Goal: Find specific page/section: Find specific page/section

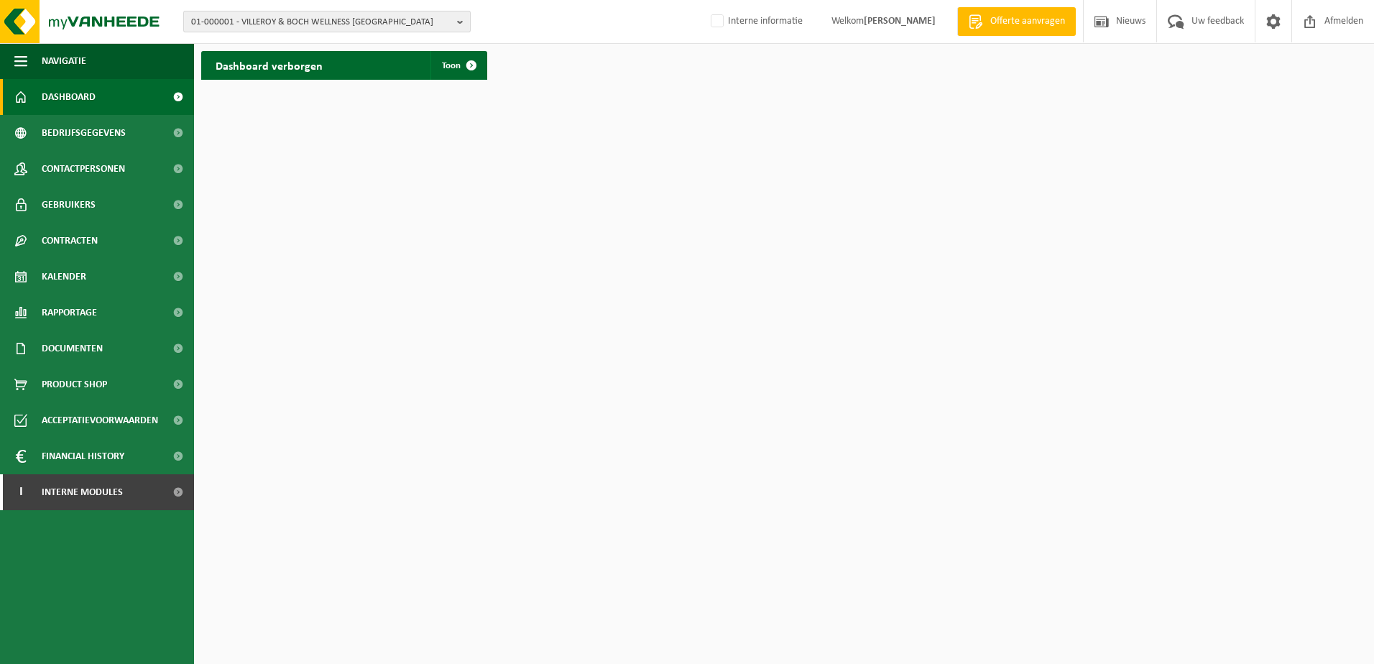
click at [467, 22] on b "button" at bounding box center [463, 21] width 13 height 20
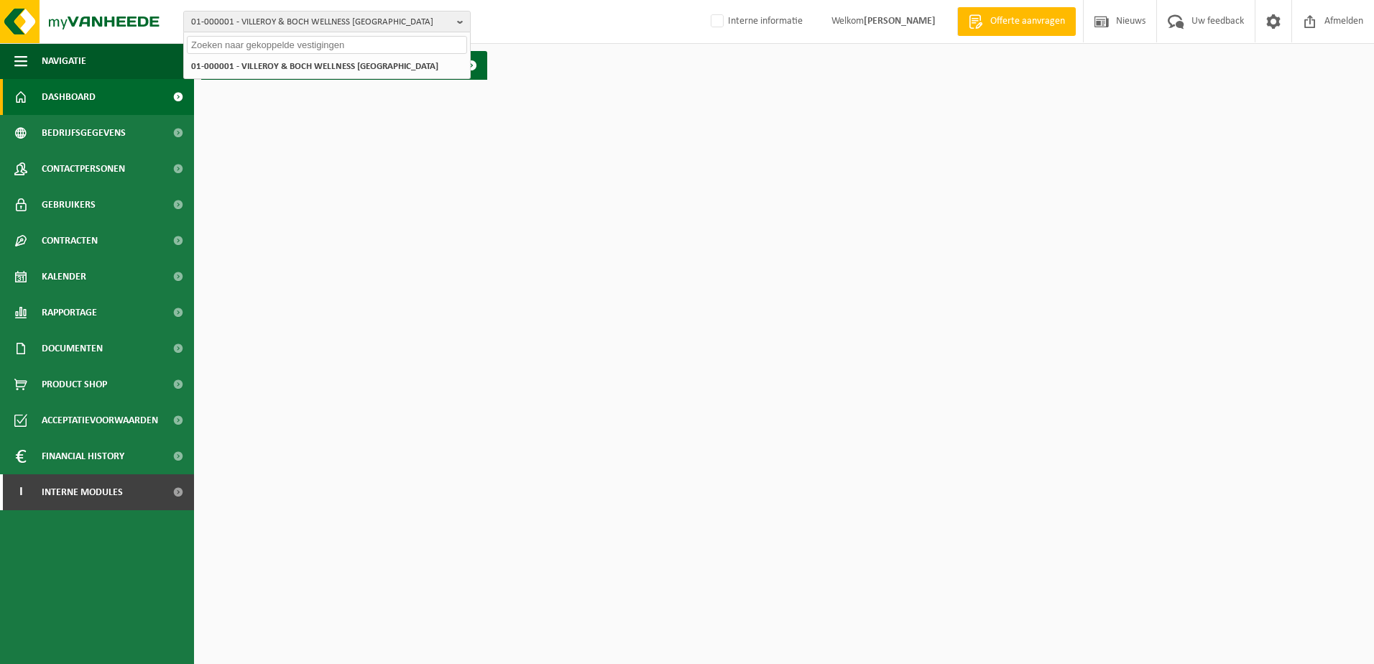
click at [277, 42] on input "text" at bounding box center [327, 45] width 280 height 18
type input "group peeters"
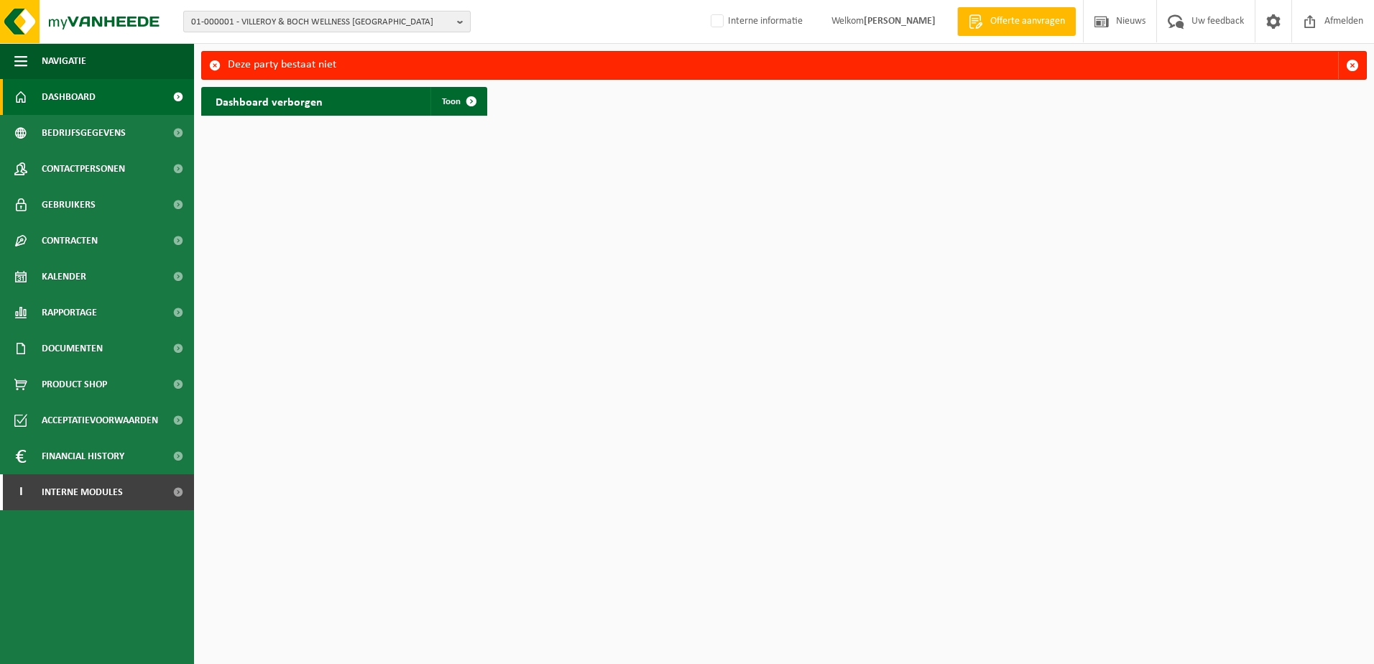
click at [451, 20] on button "01-000001 - VILLEROY & BOCH WELLNESS NV" at bounding box center [326, 22] width 287 height 22
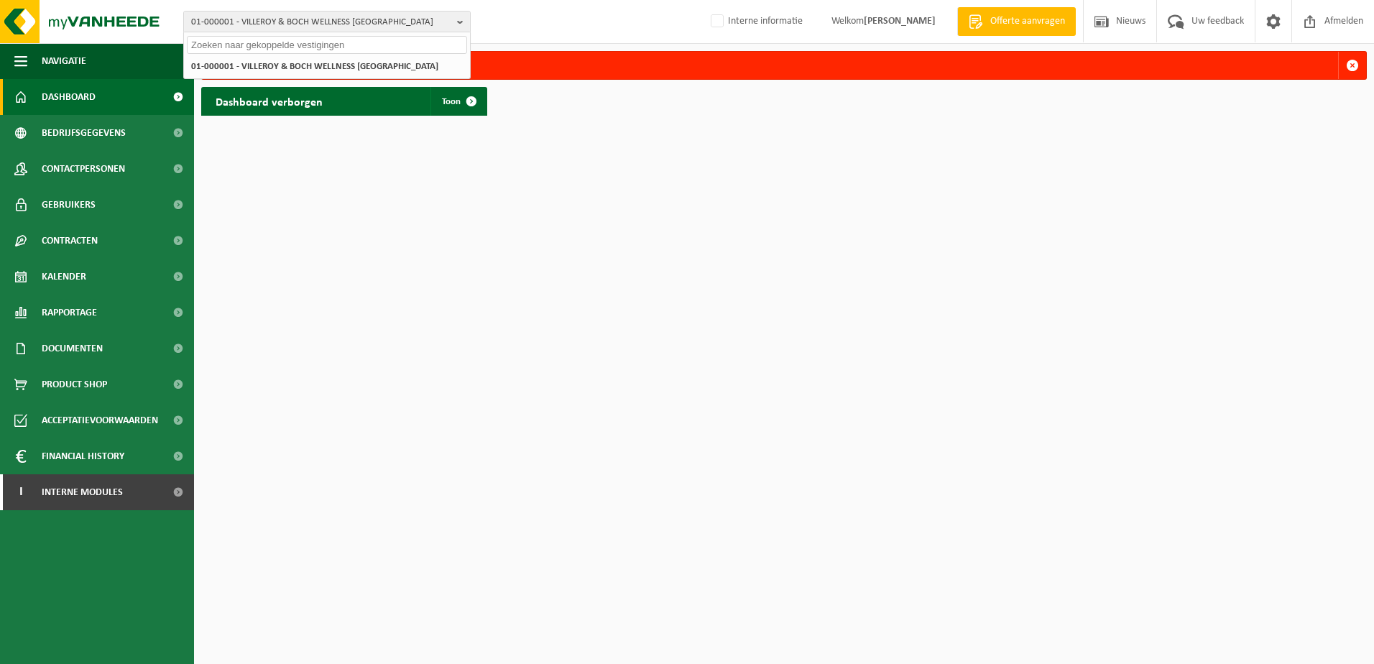
click at [264, 42] on input "text" at bounding box center [327, 45] width 280 height 18
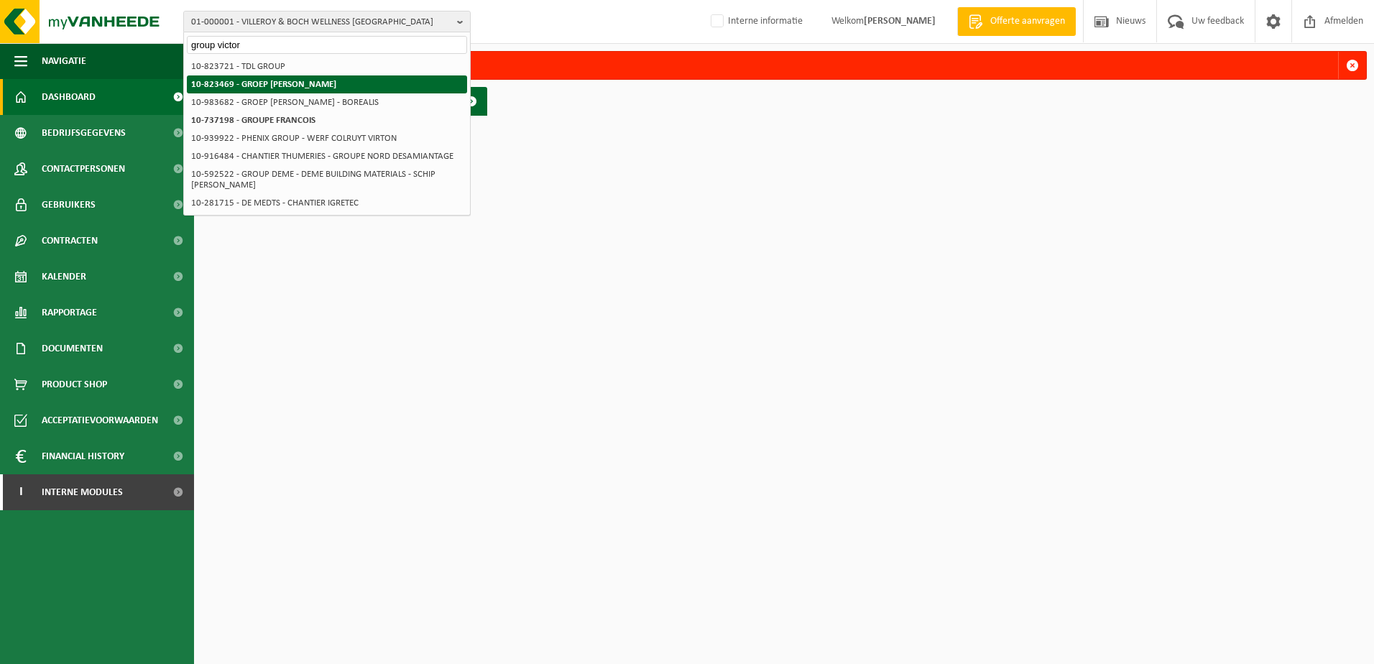
type input "group victor"
click at [300, 86] on strong "10-823469 - GROEP [PERSON_NAME]" at bounding box center [263, 84] width 145 height 9
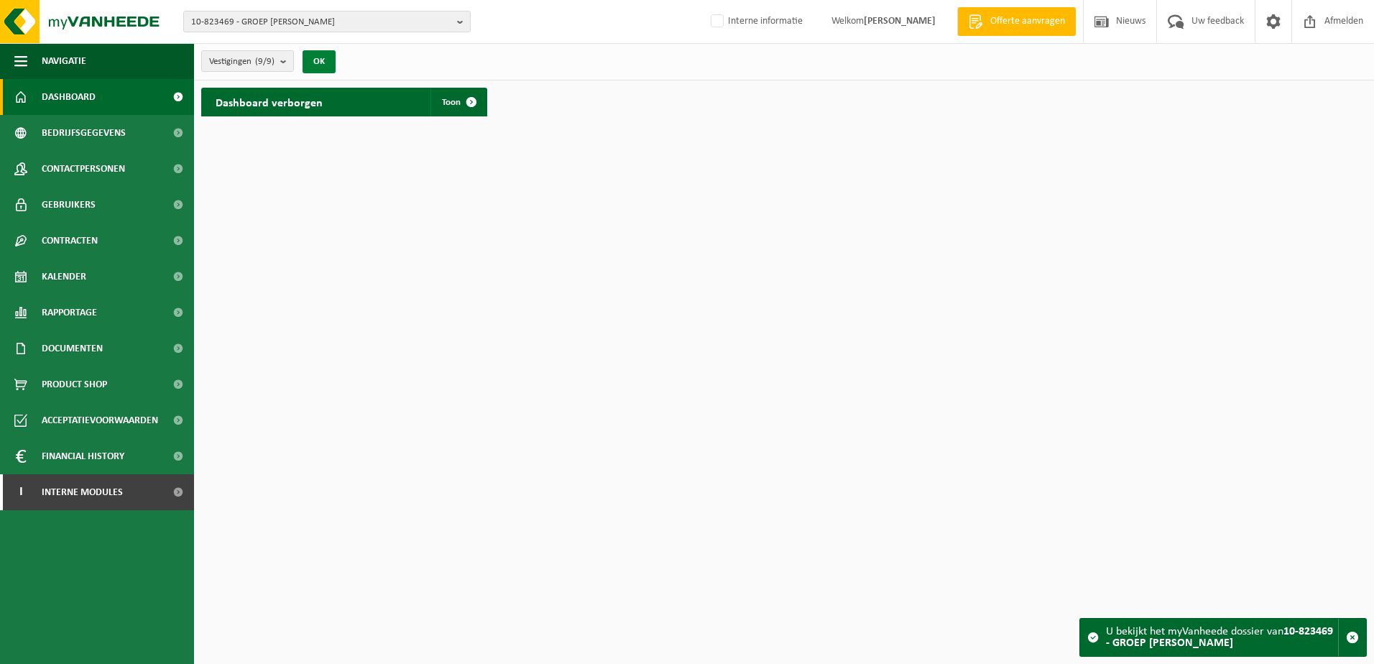
click at [320, 60] on button "OK" at bounding box center [318, 61] width 33 height 23
click at [284, 61] on b "submit" at bounding box center [286, 61] width 13 height 20
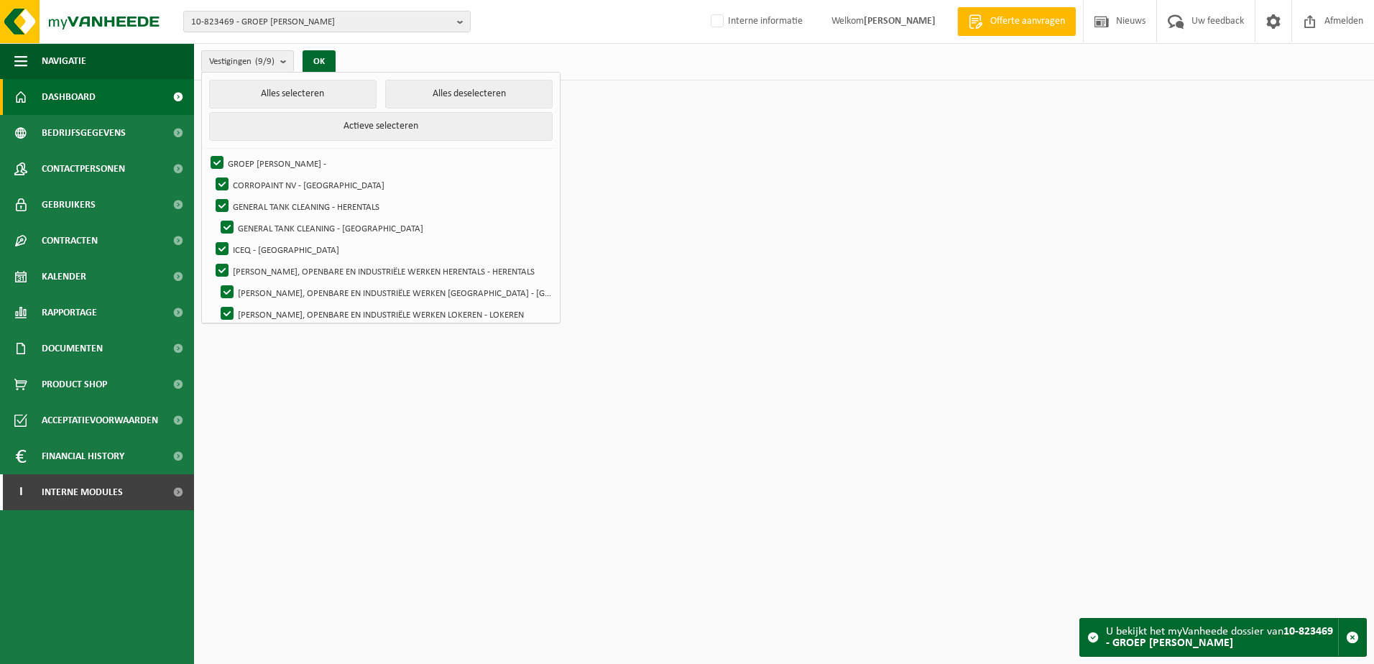
click at [642, 182] on html "10-823469 - GROEP [PERSON_NAME] 10-823469 - GROEP [PERSON_NAME] 10-816582 - COR…" at bounding box center [687, 332] width 1374 height 664
click at [323, 60] on button "OK" at bounding box center [318, 61] width 33 height 23
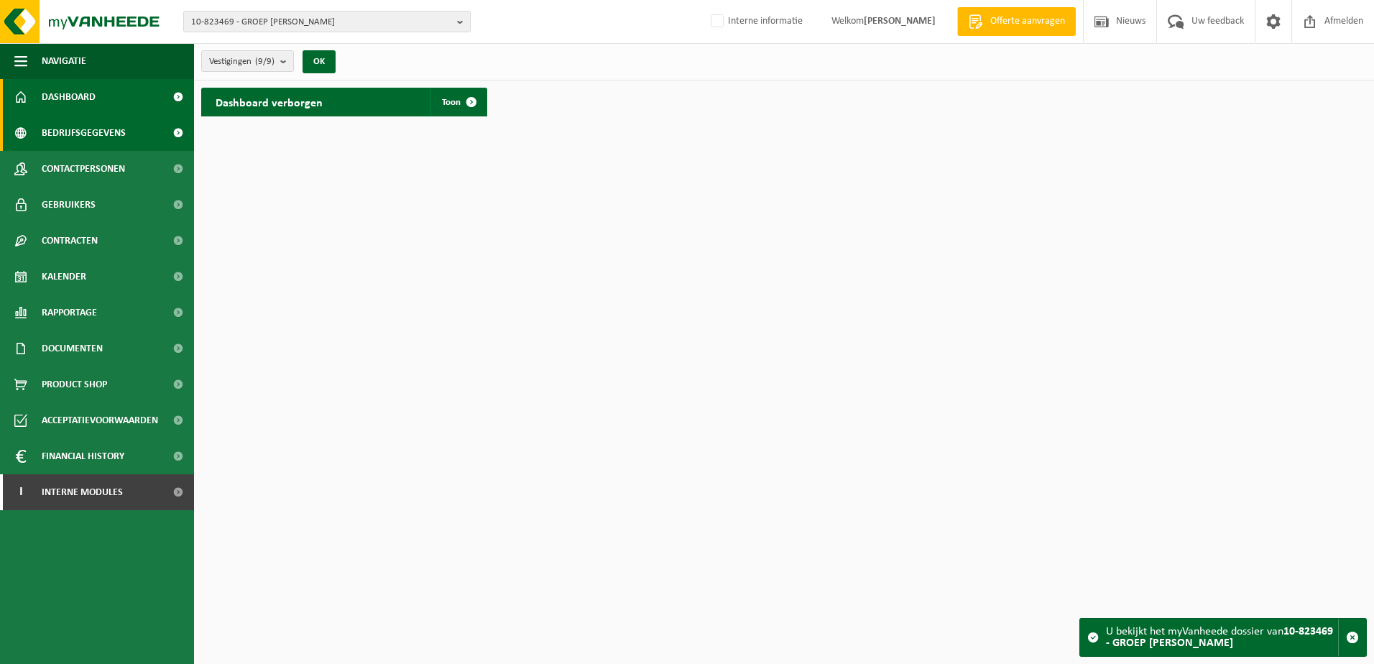
click at [86, 134] on span "Bedrijfsgegevens" at bounding box center [84, 133] width 84 height 36
